Goal: Navigation & Orientation: Find specific page/section

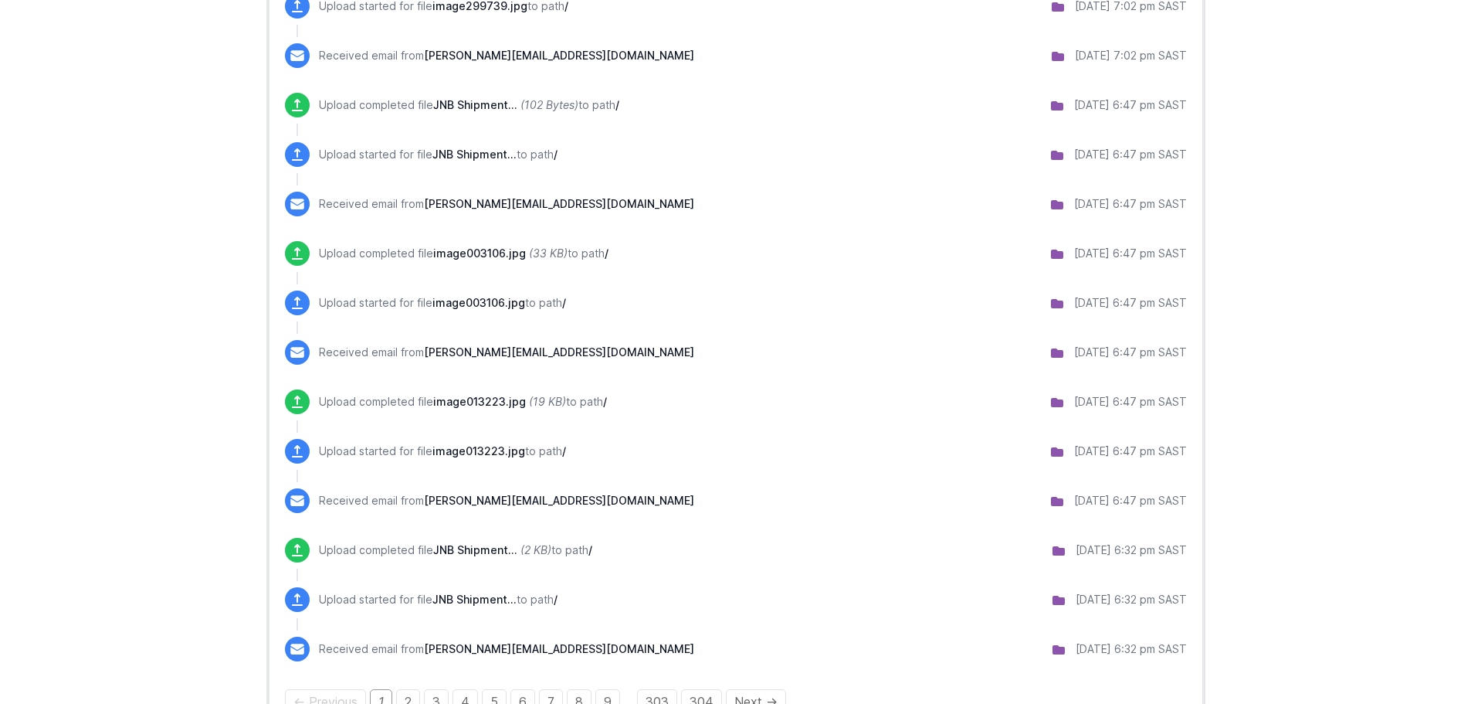
scroll to position [1215, 0]
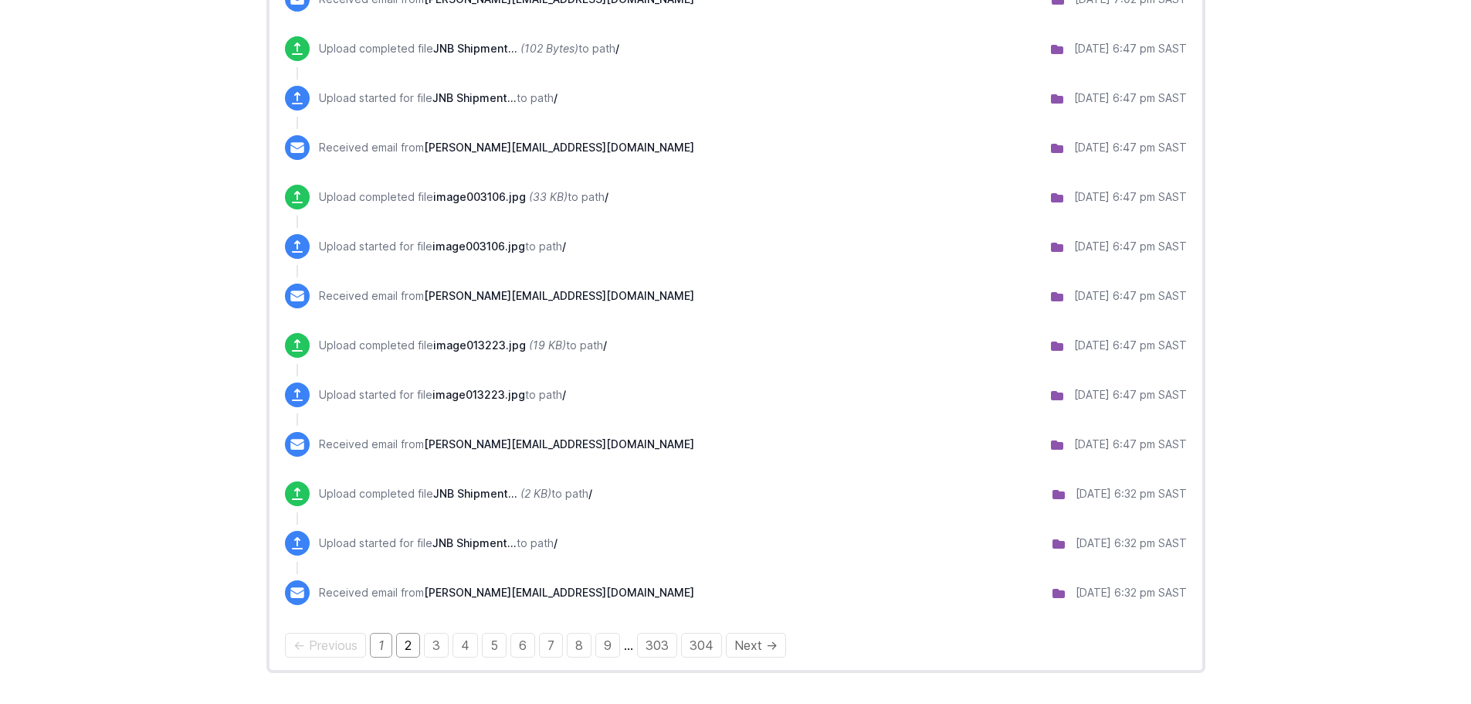
click at [408, 649] on link "2" at bounding box center [408, 644] width 24 height 25
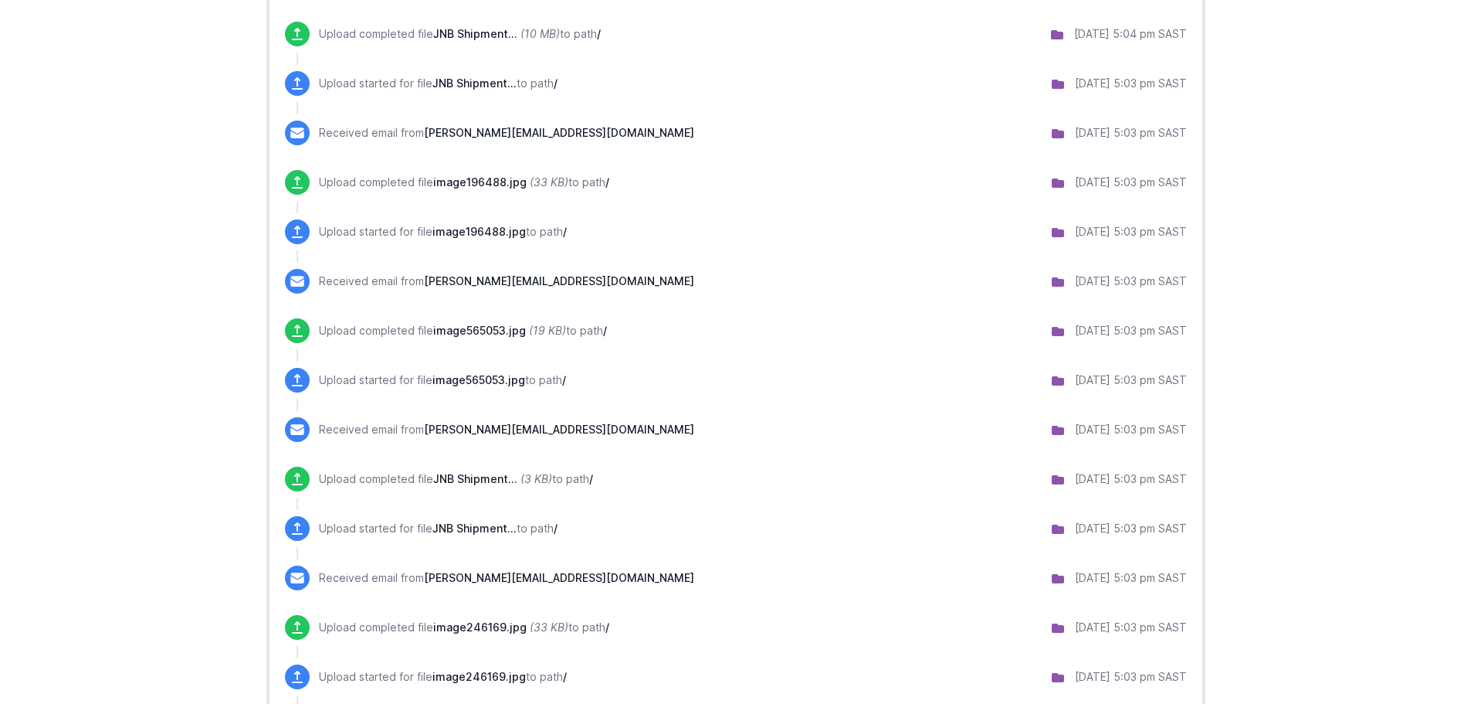
scroll to position [1136, 0]
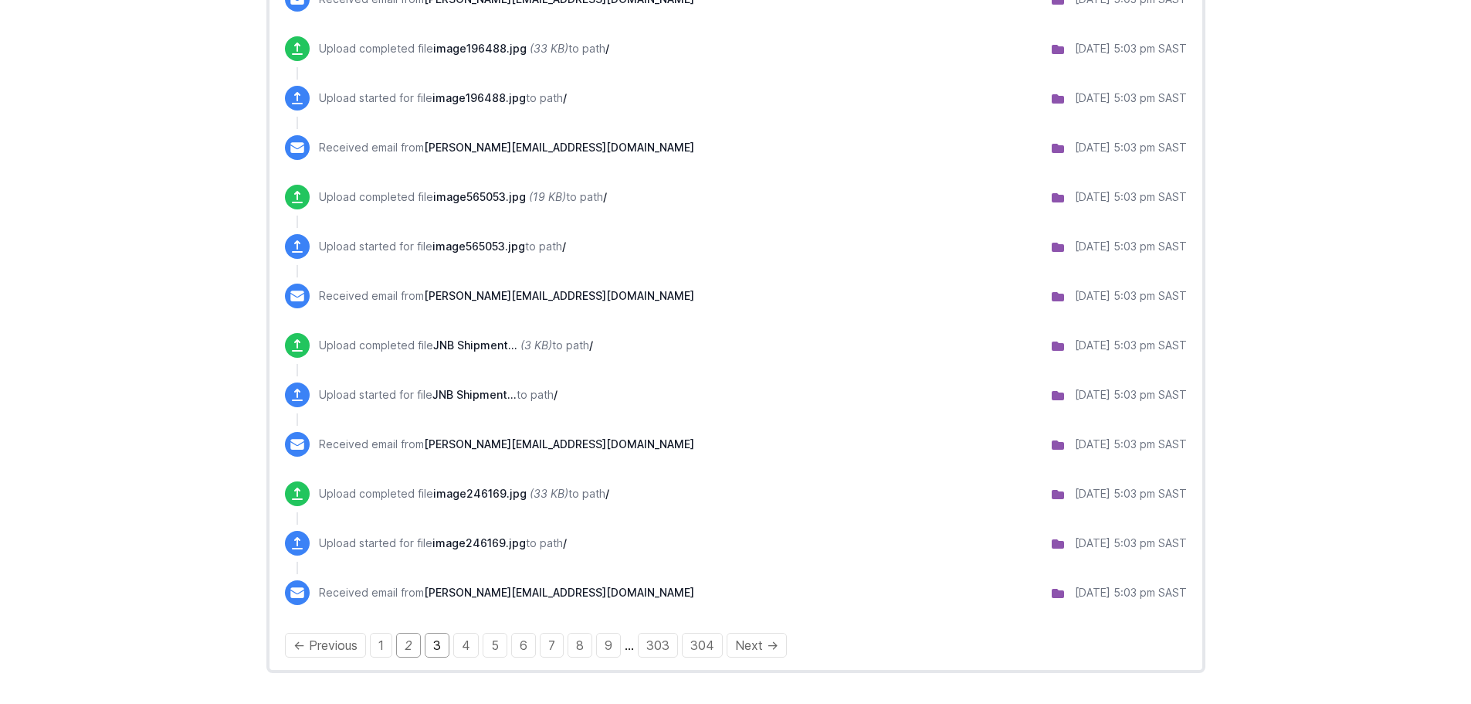
click at [441, 646] on link "3" at bounding box center [437, 644] width 25 height 25
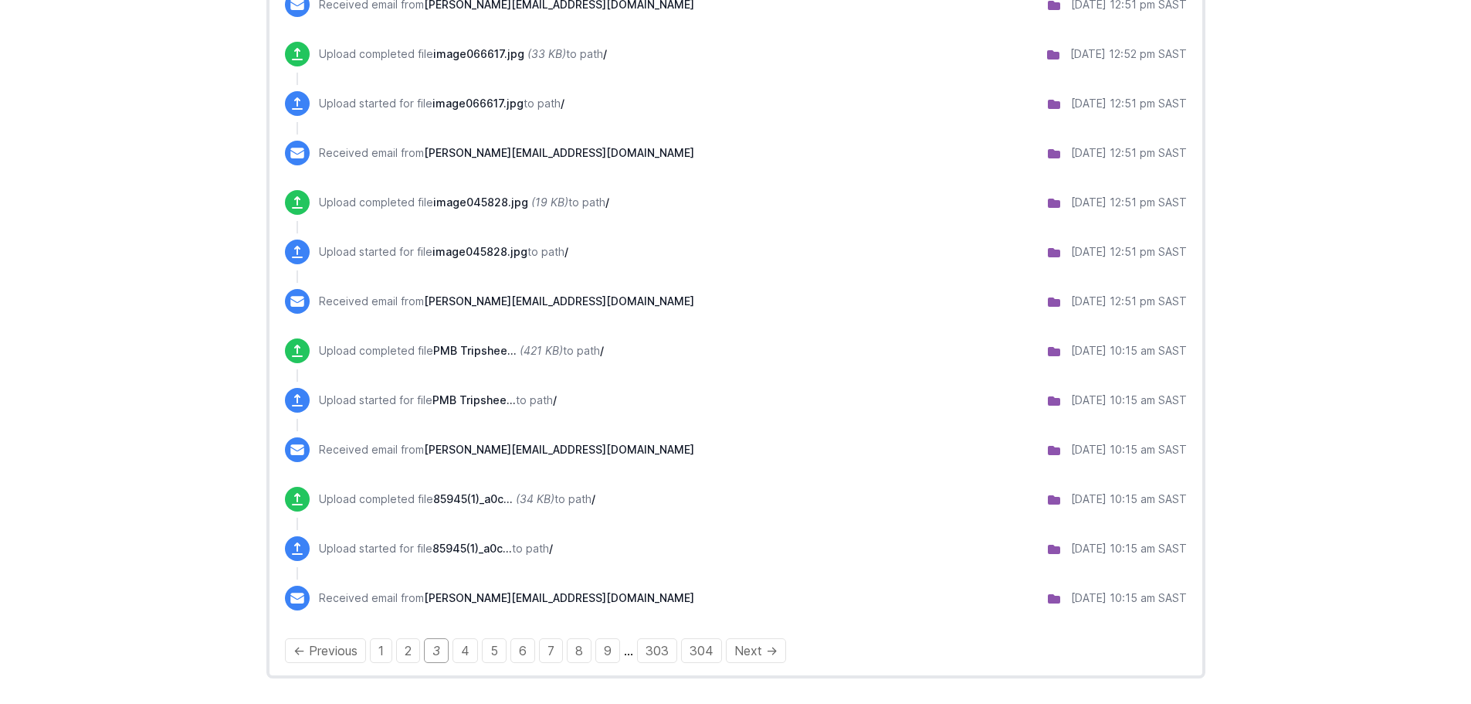
scroll to position [1131, 0]
click at [738, 649] on link "Next →" at bounding box center [756, 649] width 60 height 25
